Goal: Information Seeking & Learning: Learn about a topic

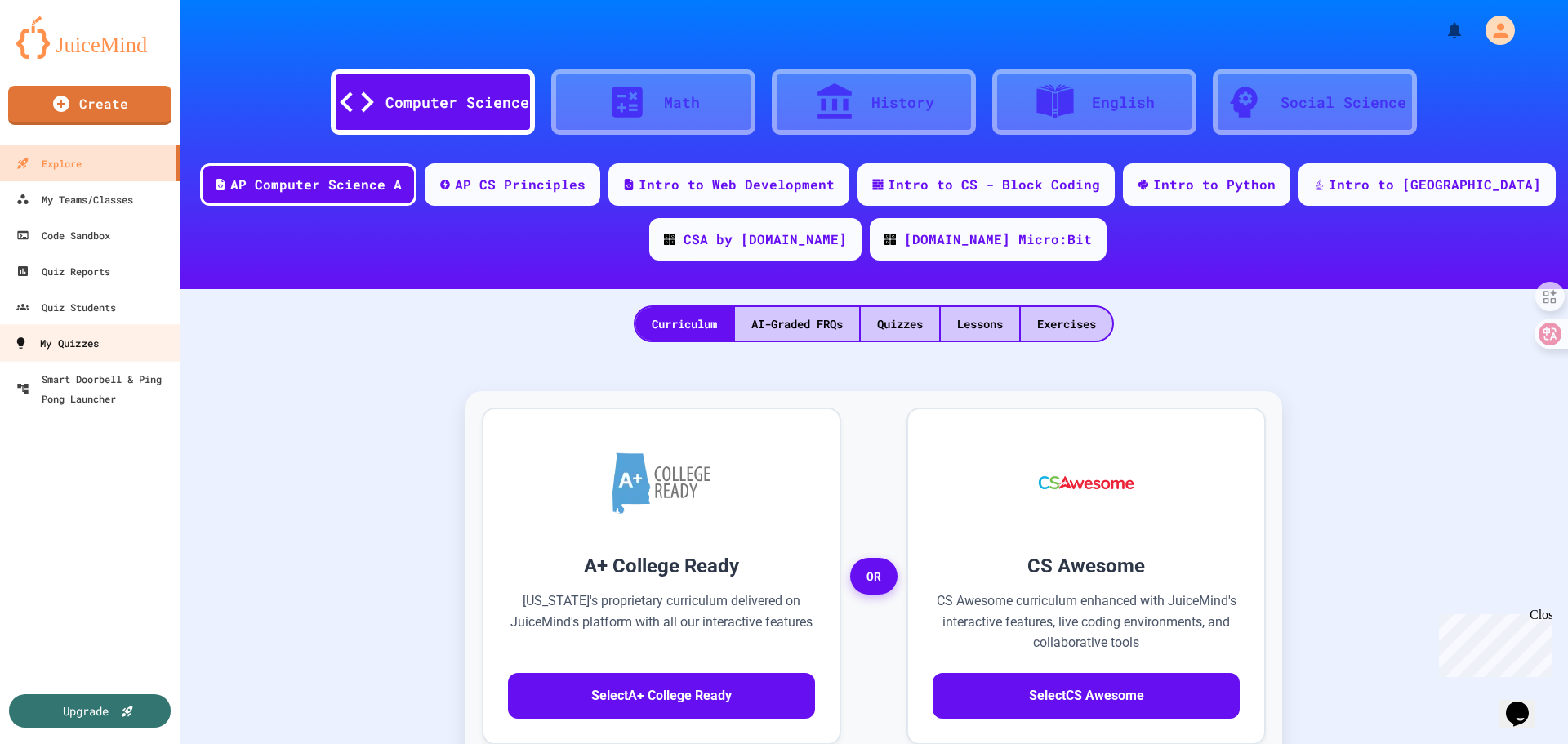
click at [88, 348] on div "My Quizzes" at bounding box center [56, 343] width 85 height 21
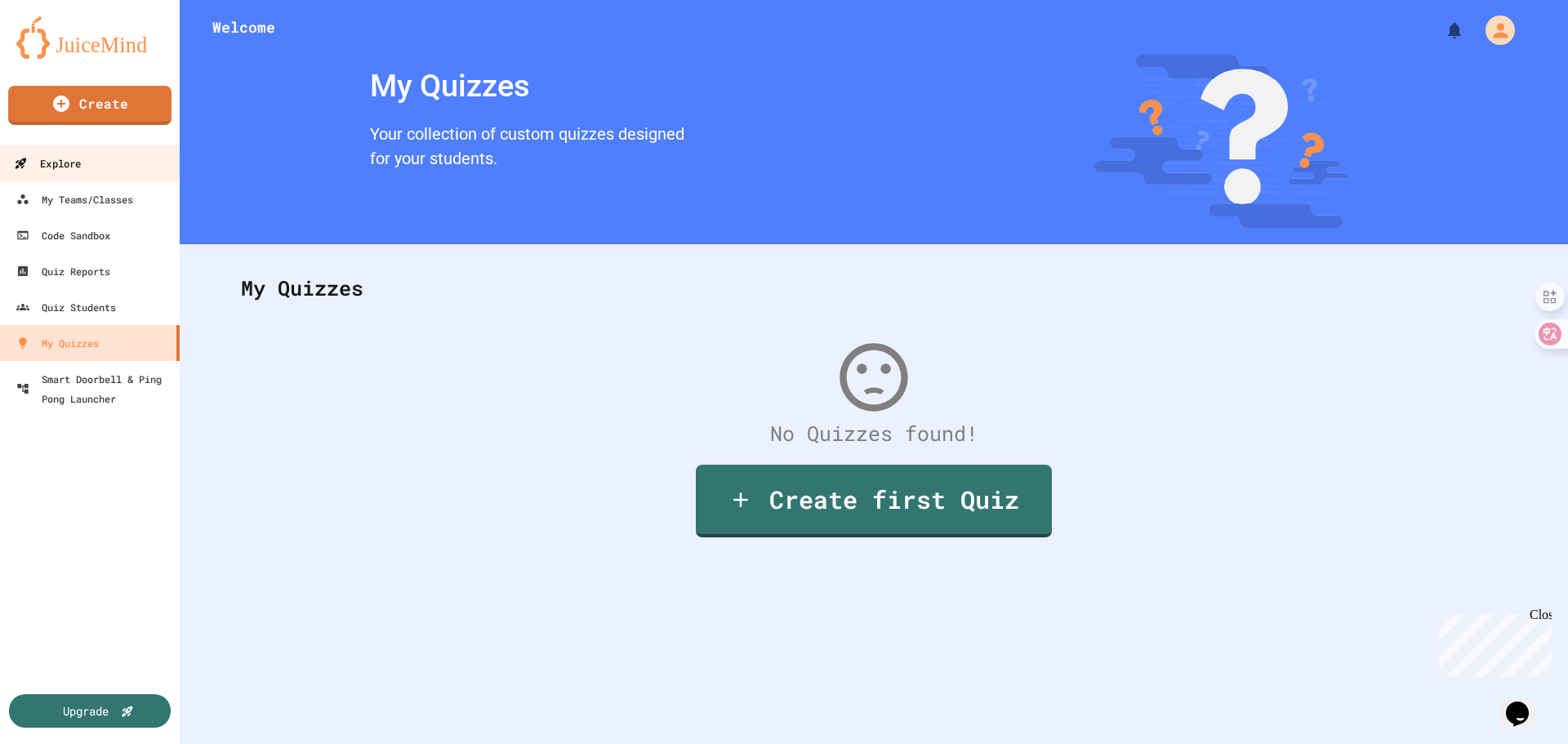
click at [72, 159] on div "Explore" at bounding box center [47, 164] width 67 height 21
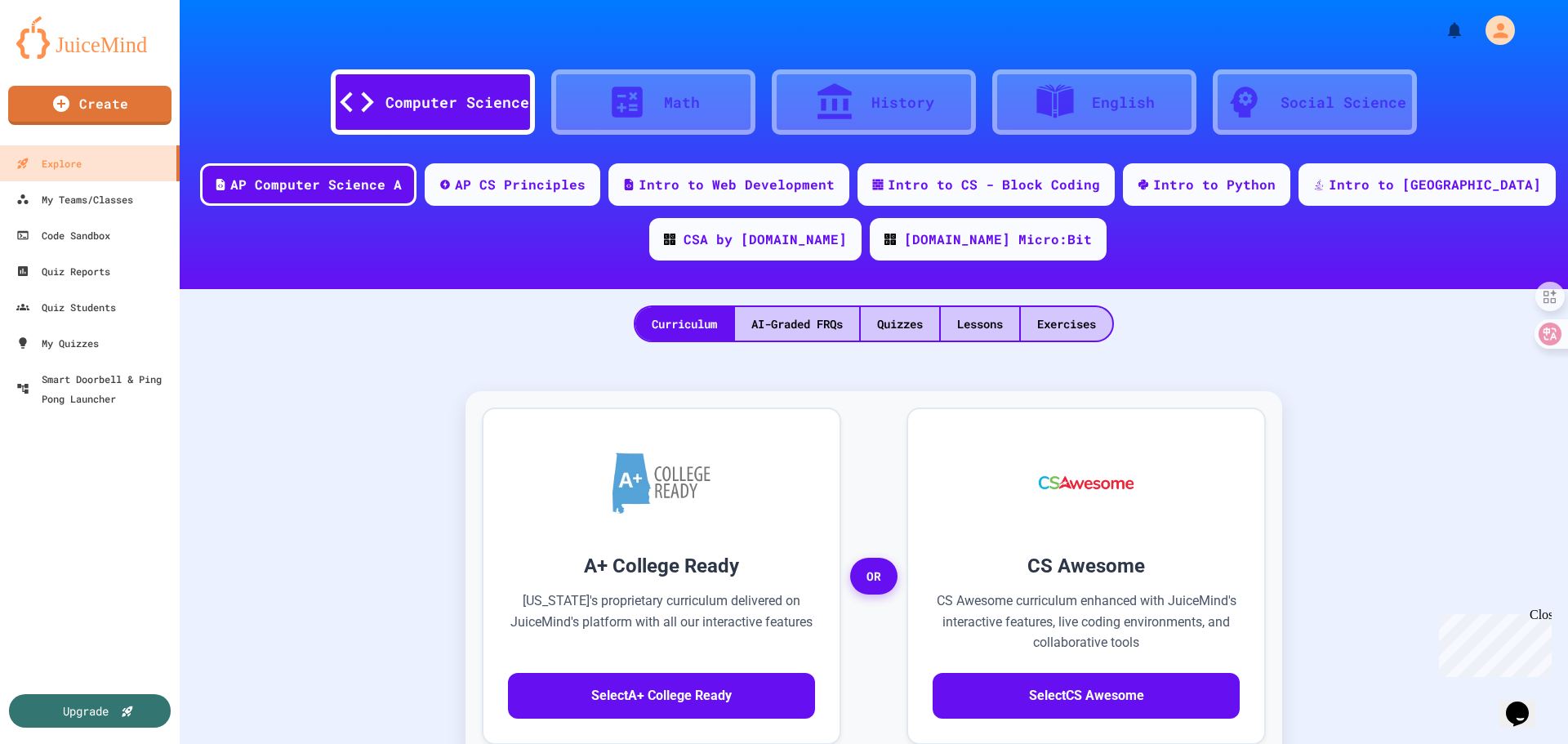
click at [408, 445] on div "A+ College Ready [US_STATE]'s proprietary curriculum delivered on JuiceMind's p…" at bounding box center [873, 726] width 1356 height 735
click at [107, 199] on div "My Teams/Classes" at bounding box center [74, 199] width 120 height 21
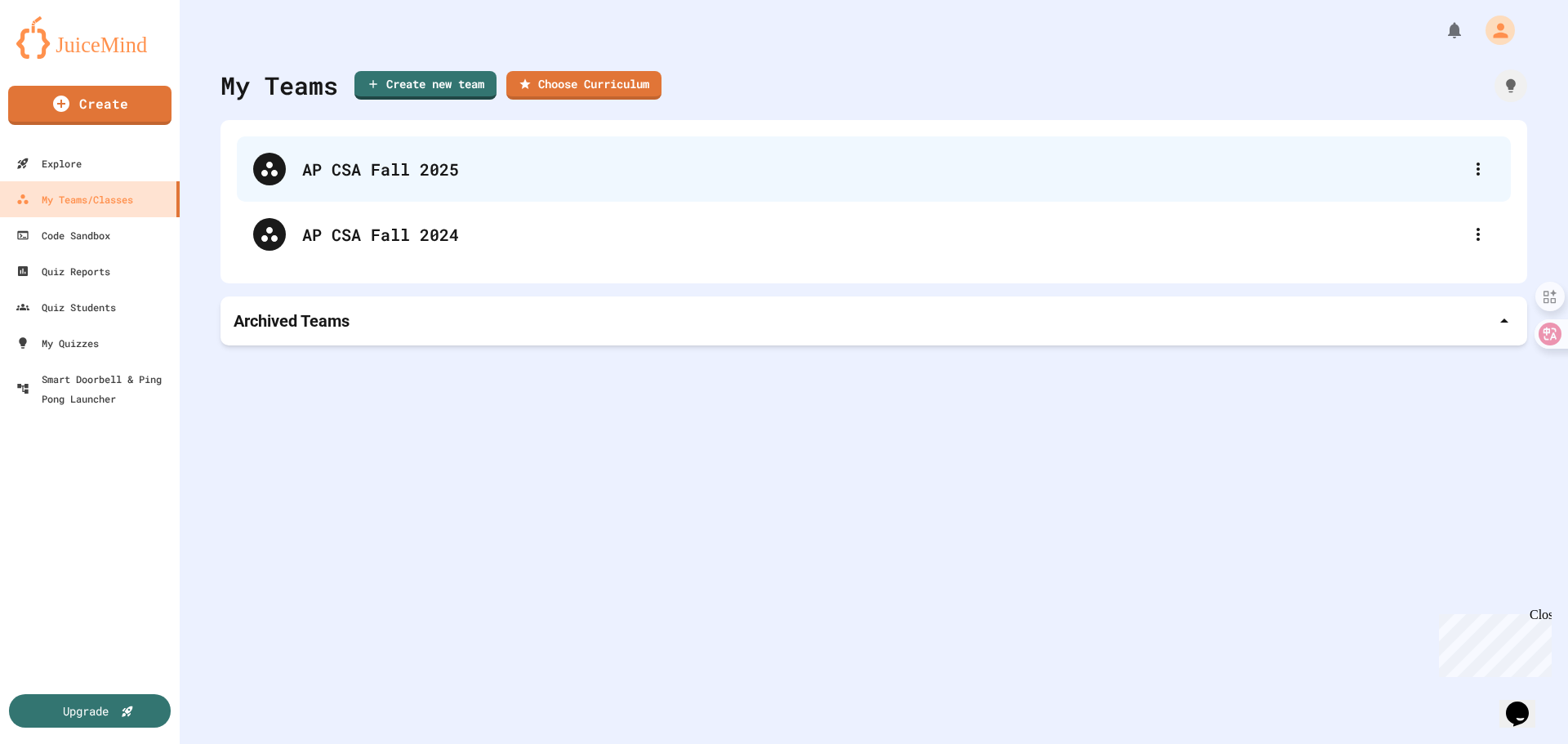
click at [424, 171] on div "AP CSA Fall 2025" at bounding box center [882, 169] width 1160 height 25
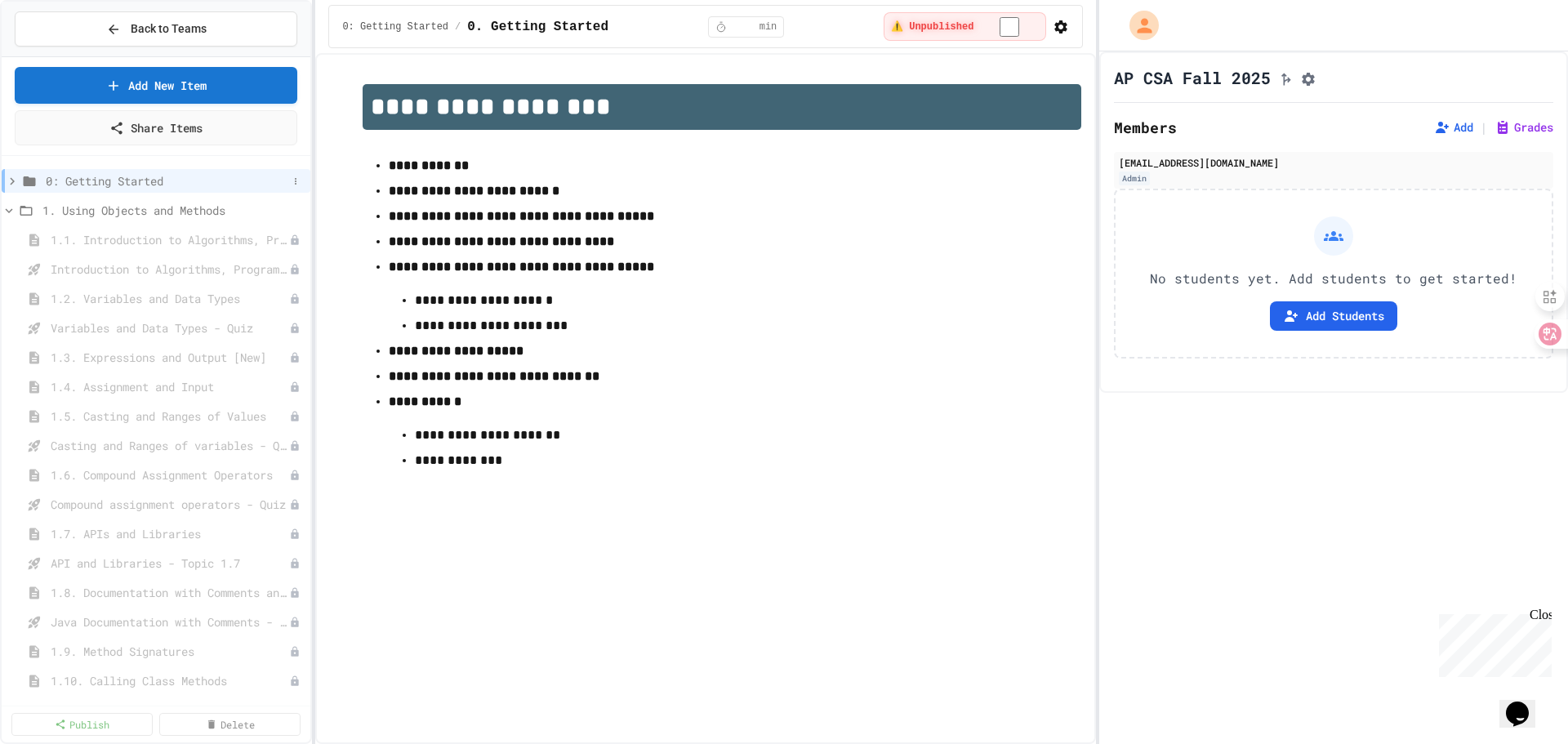
click at [155, 181] on span "0: Getting Started" at bounding box center [167, 180] width 242 height 17
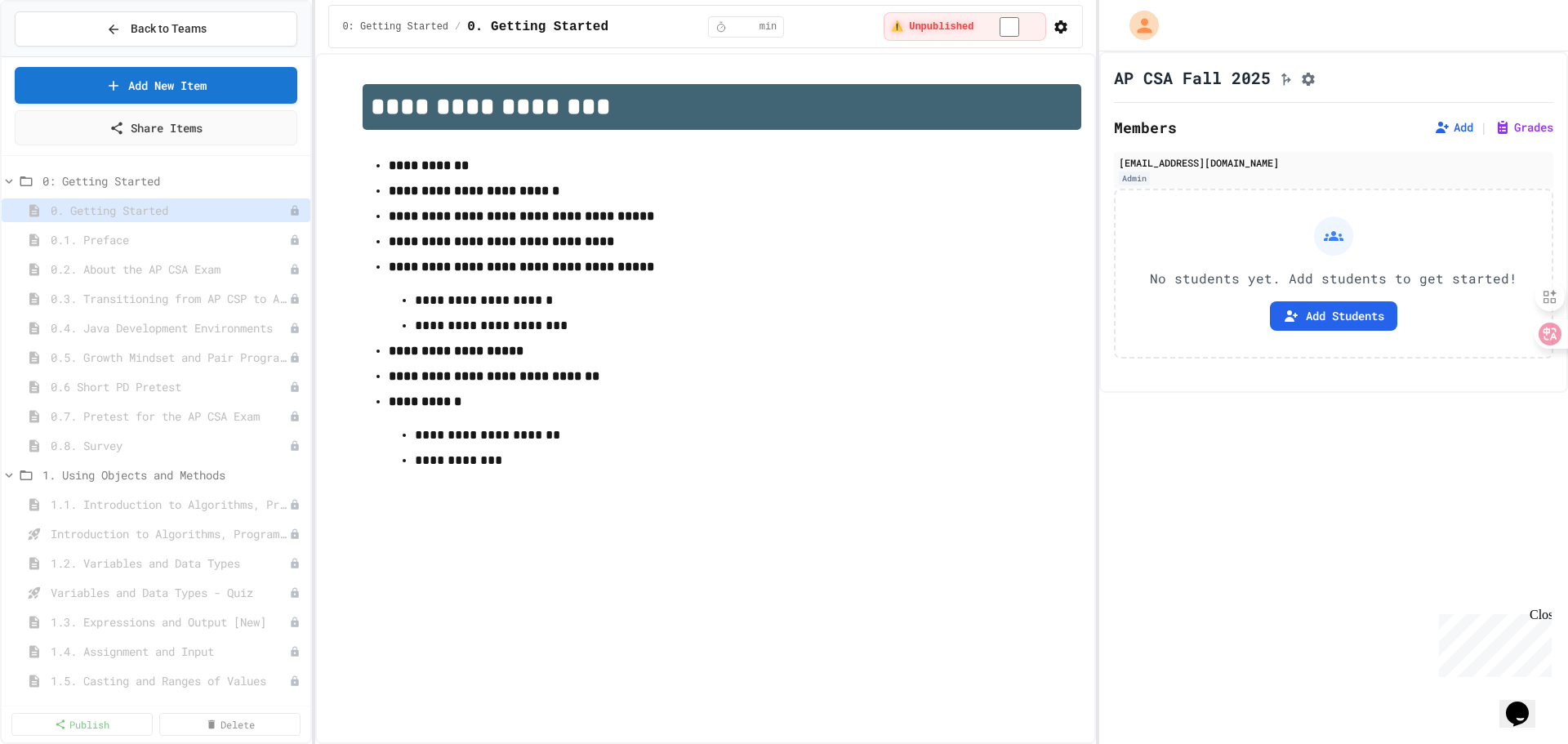
click at [155, 181] on span "0: Getting Started" at bounding box center [173, 180] width 261 height 17
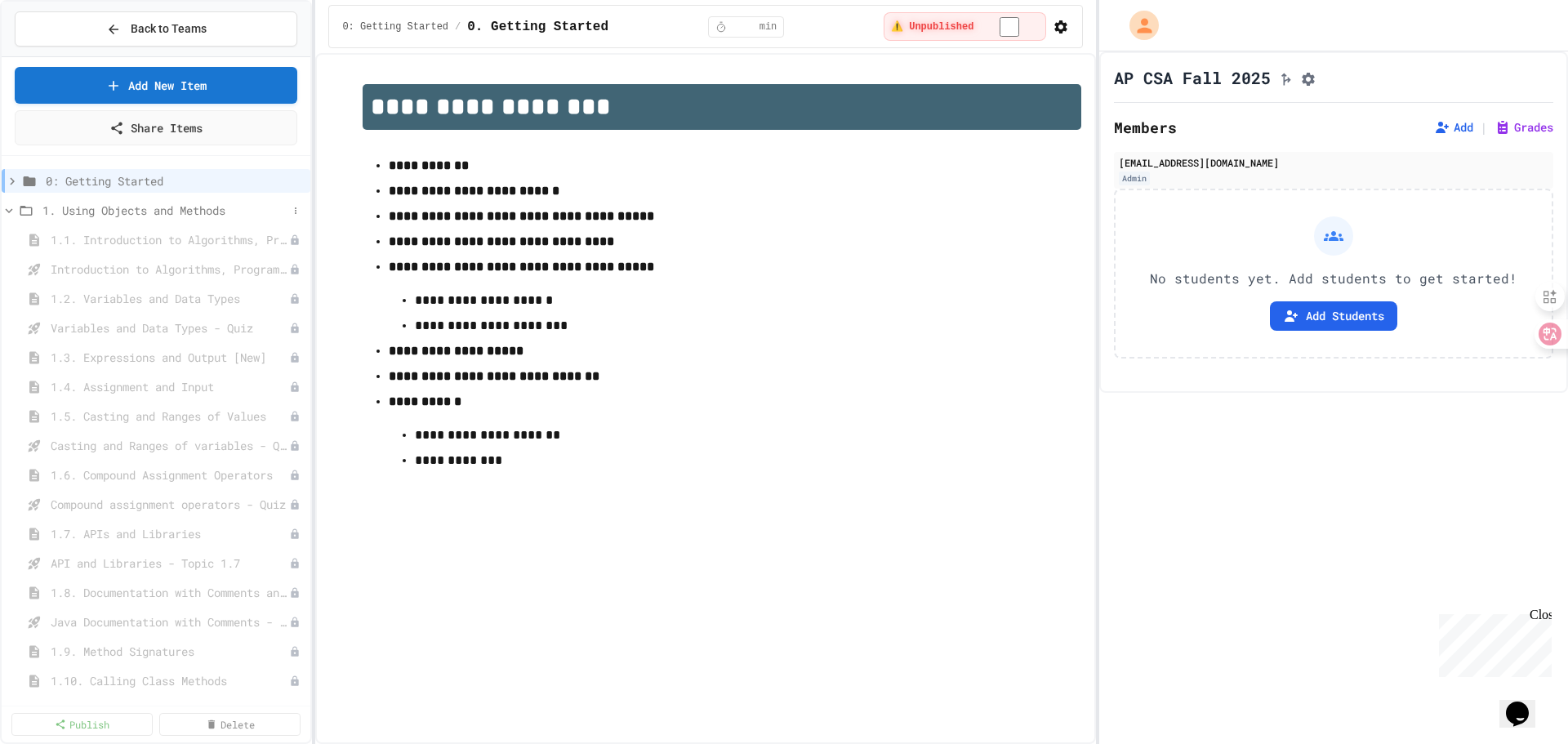
click at [152, 209] on span "1. Using Objects and Methods" at bounding box center [165, 210] width 245 height 17
click at [152, 209] on span "1. Using Objects and Methods" at bounding box center [173, 210] width 261 height 17
click at [291, 212] on icon at bounding box center [295, 211] width 10 height 10
click at [233, 308] on button "Publish All (36)" at bounding box center [245, 300] width 115 height 30
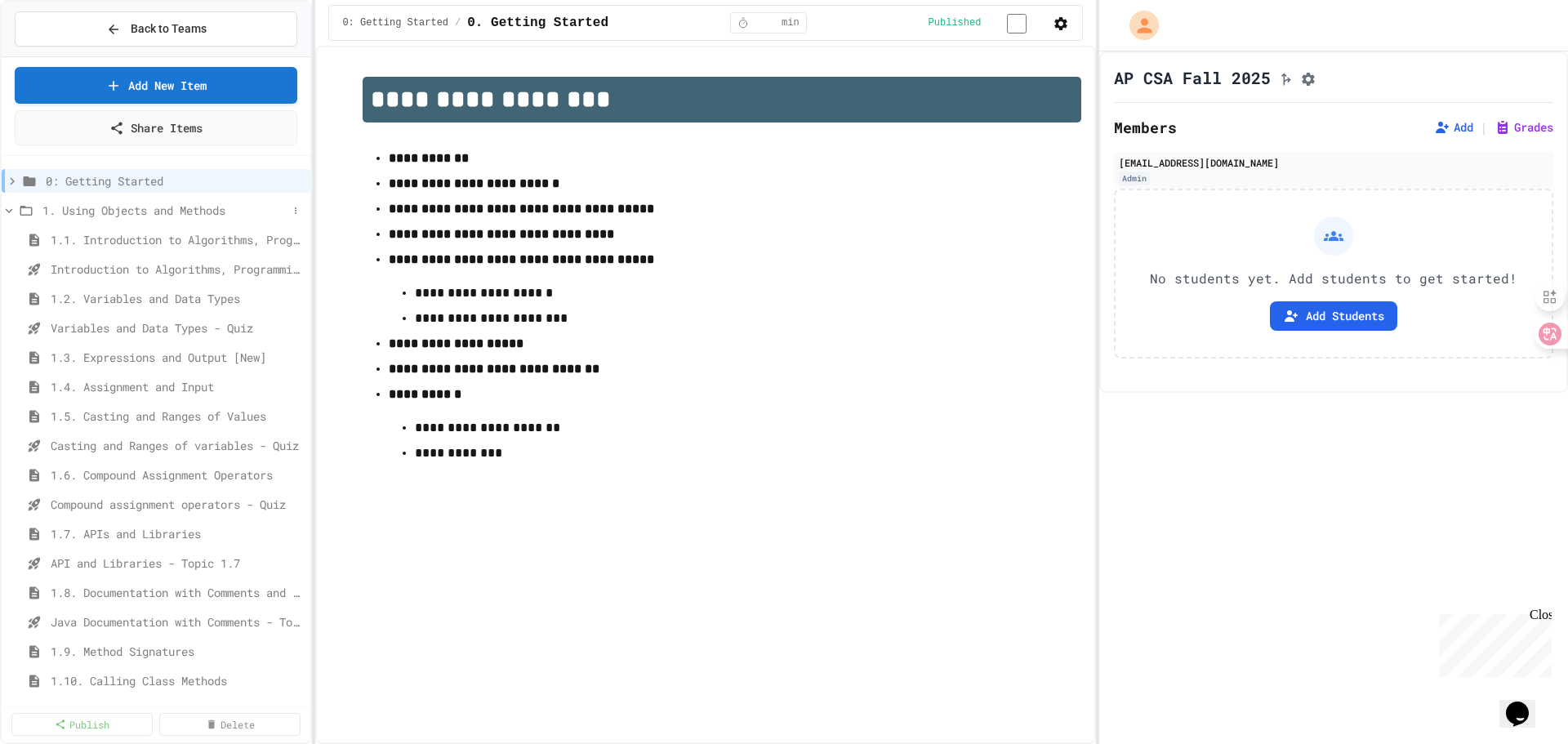
click at [120, 208] on span "1. Using Objects and Methods" at bounding box center [165, 210] width 245 height 17
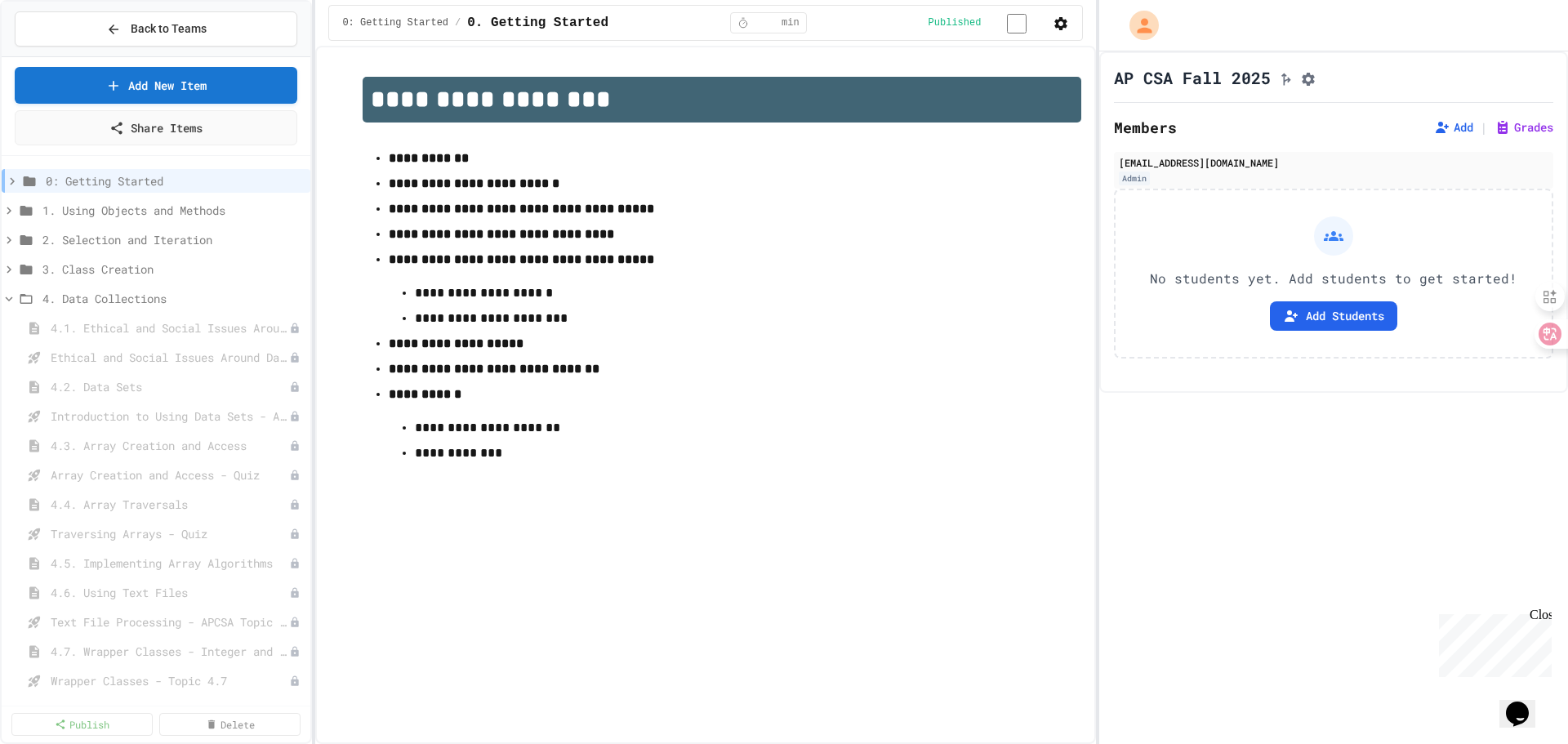
click at [120, 208] on span "1. Using Objects and Methods" at bounding box center [173, 210] width 261 height 17
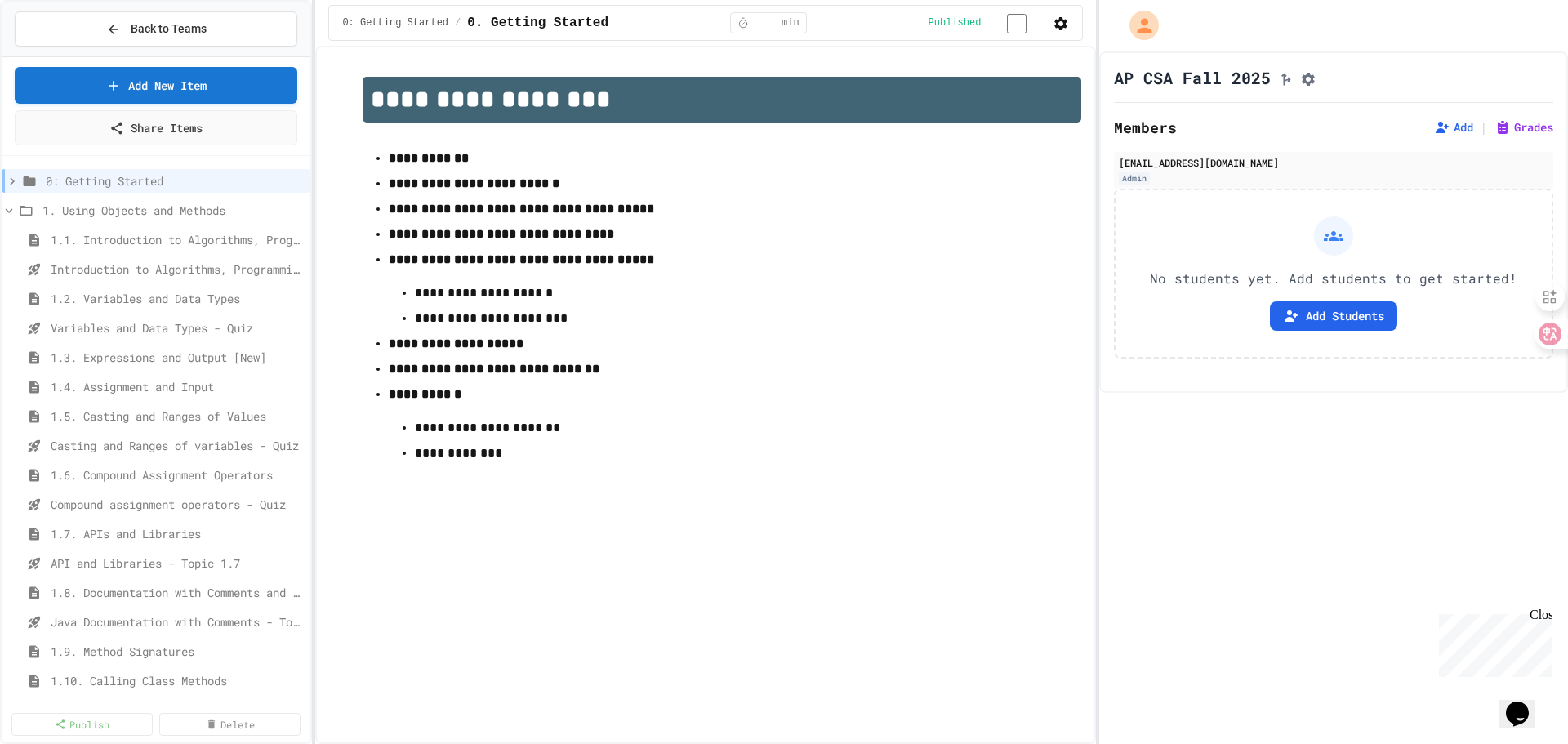
click at [120, 208] on span "1. Using Objects and Methods" at bounding box center [173, 210] width 261 height 17
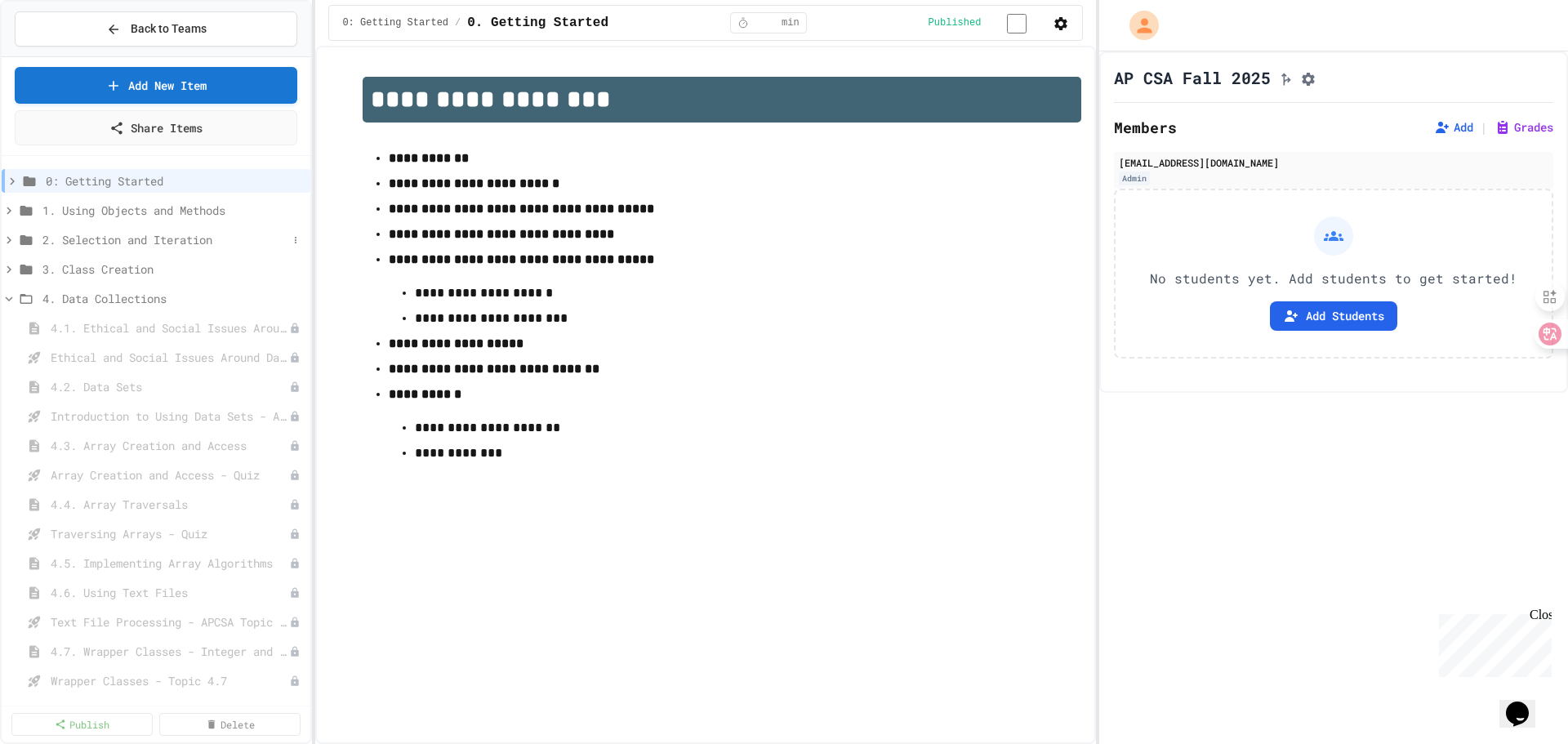
click at [106, 235] on span "2. Selection and Iteration" at bounding box center [165, 239] width 245 height 17
click at [106, 235] on span "2. Selection and Iteration" at bounding box center [173, 239] width 261 height 17
click at [117, 208] on span "1. Using Objects and Methods" at bounding box center [165, 210] width 245 height 17
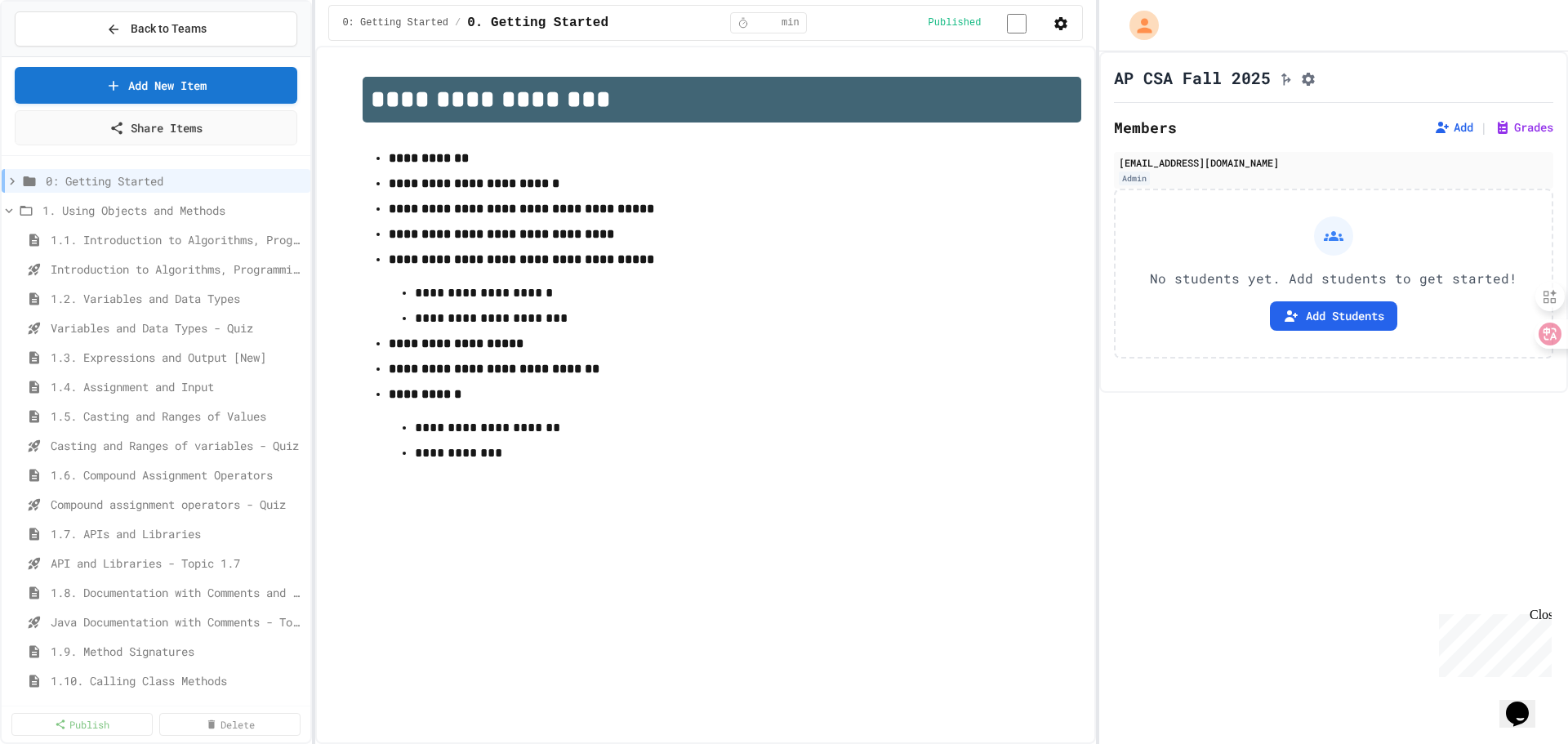
click at [117, 208] on span "1. Using Objects and Methods" at bounding box center [173, 210] width 261 height 17
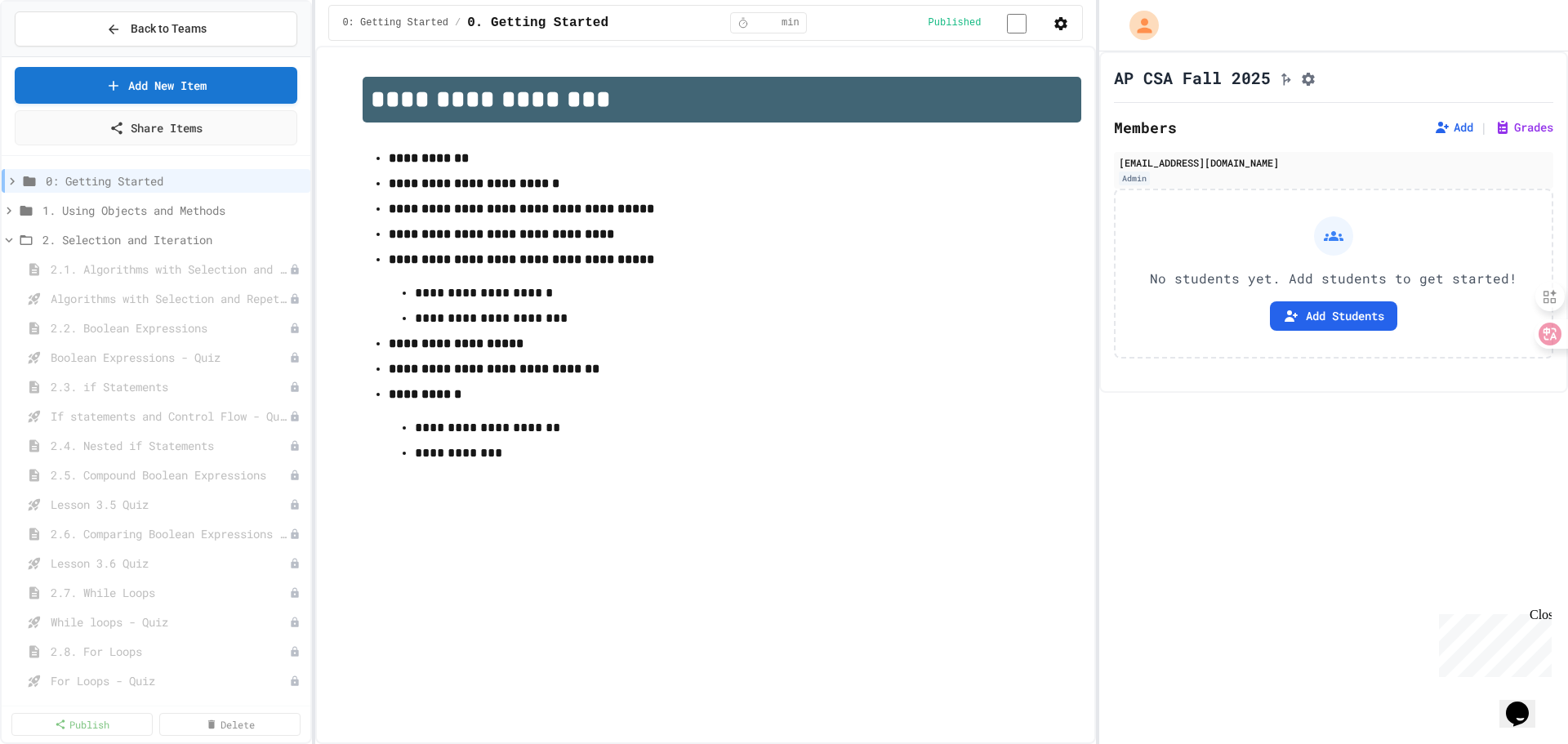
click at [117, 208] on span "1. Using Objects and Methods" at bounding box center [173, 210] width 261 height 17
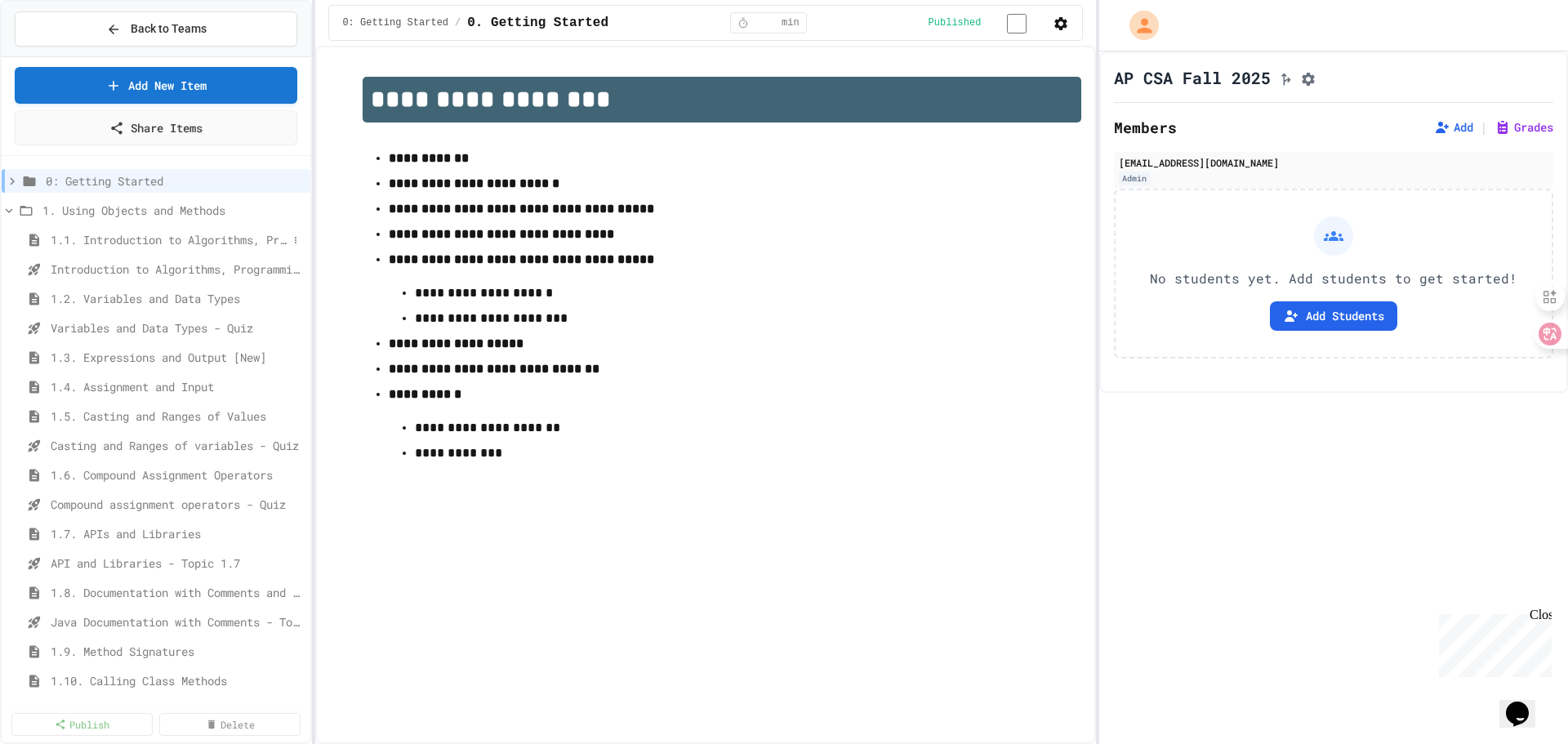
click at [110, 239] on span "1.1. Introduction to Algorithms, Programming, and Compilers" at bounding box center [170, 239] width 237 height 17
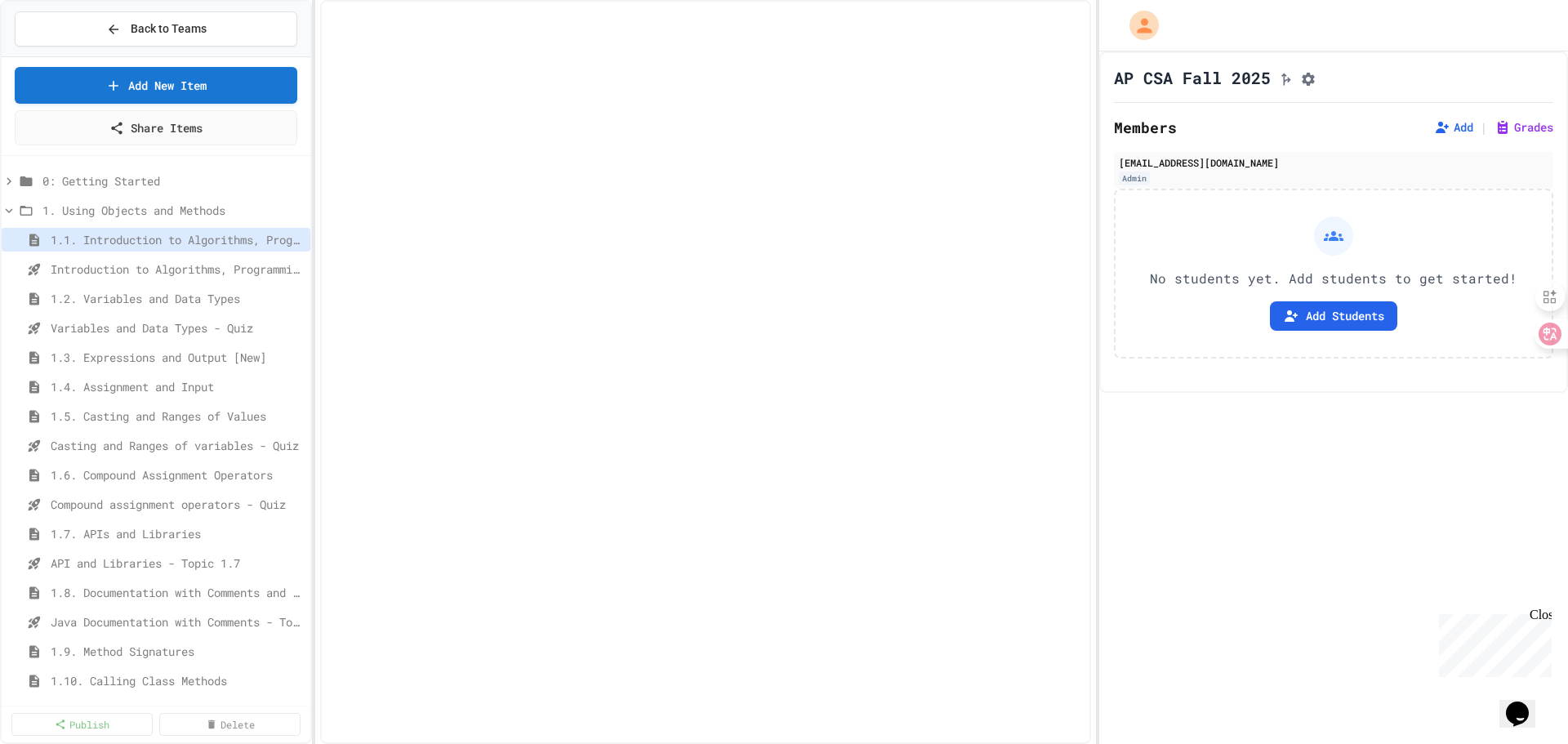
select select "***"
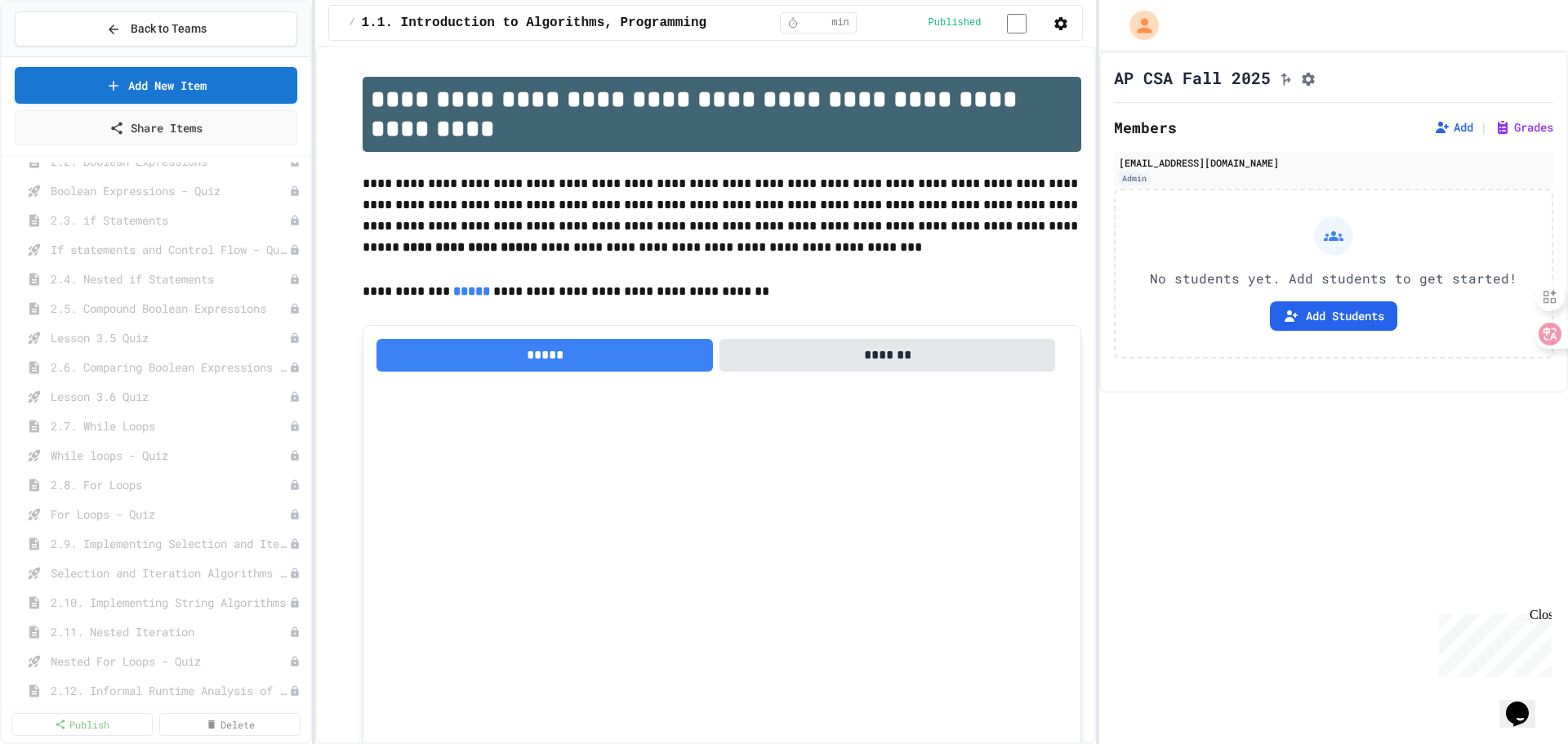
scroll to position [816, 0]
click at [106, 475] on span "2. Selection and Iteration" at bounding box center [165, 481] width 245 height 17
click at [108, 317] on span "2. Selection and Iteration" at bounding box center [165, 318] width 245 height 17
click at [127, 351] on span "2.1. Algorithms with Selection and Repetition" at bounding box center [162, 347] width 222 height 17
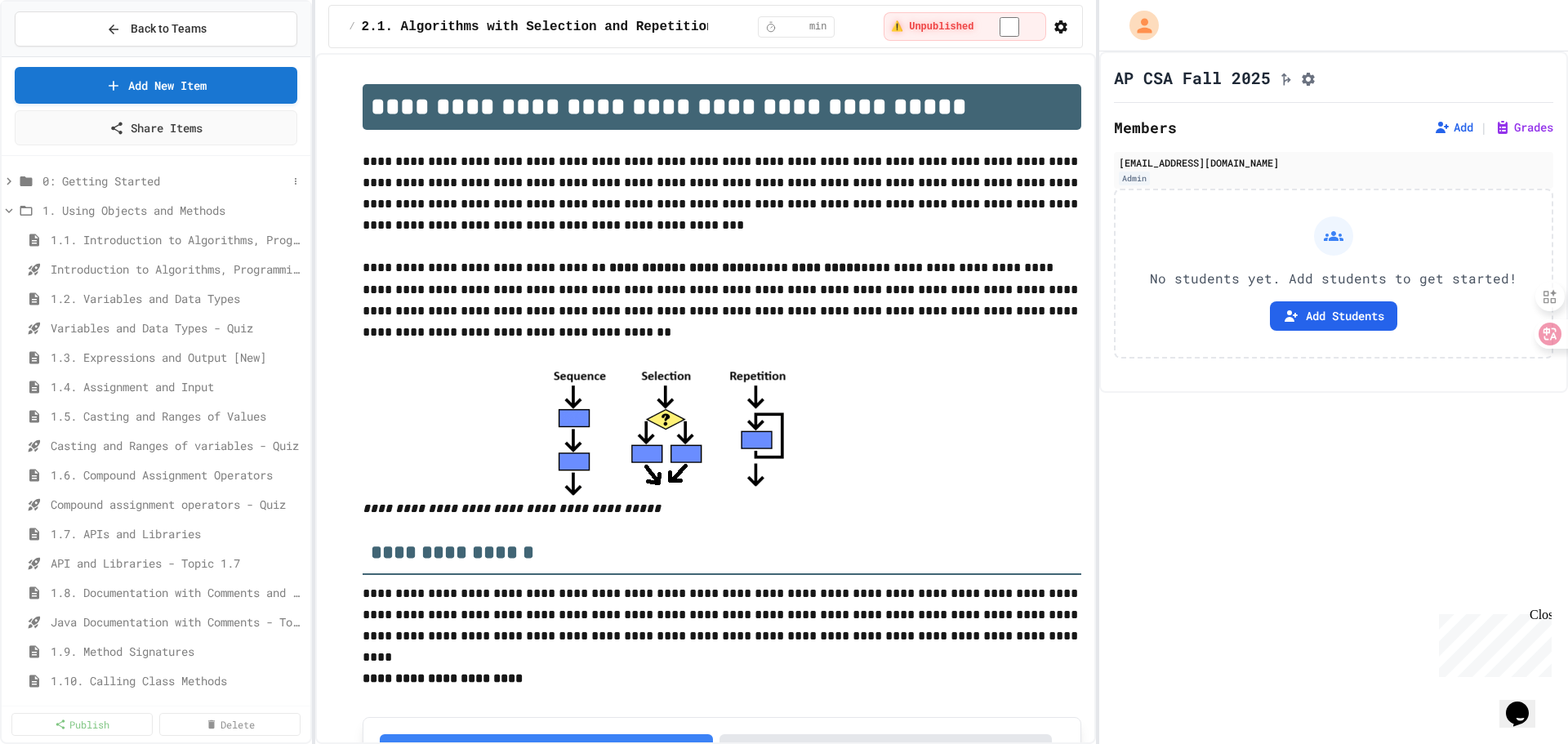
click at [114, 182] on span "0: Getting Started" at bounding box center [165, 180] width 245 height 17
click at [114, 182] on span "0: Getting Started" at bounding box center [173, 180] width 261 height 17
